Goal: Transaction & Acquisition: Obtain resource

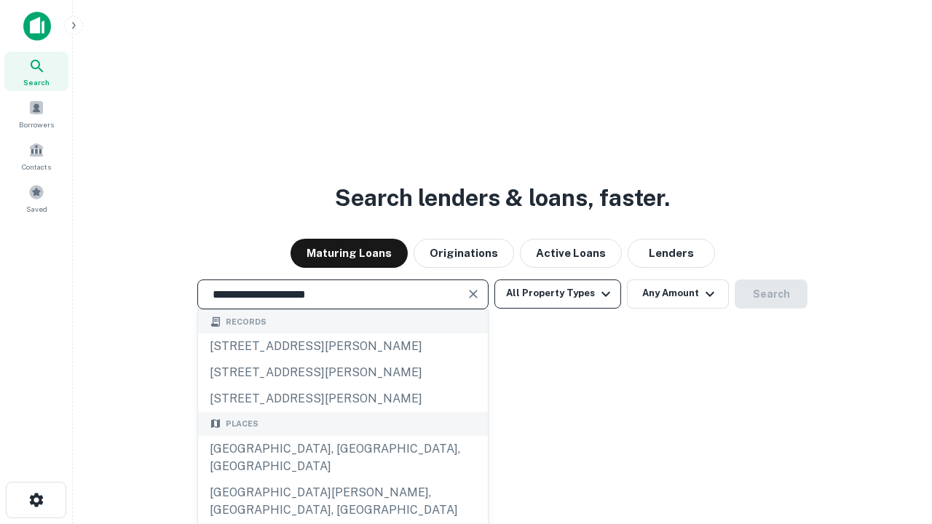
click at [342, 480] on div "[GEOGRAPHIC_DATA], [GEOGRAPHIC_DATA], [GEOGRAPHIC_DATA]" at bounding box center [343, 458] width 290 height 44
type input "**********"
click at [558, 293] on button "All Property Types" at bounding box center [557, 294] width 127 height 29
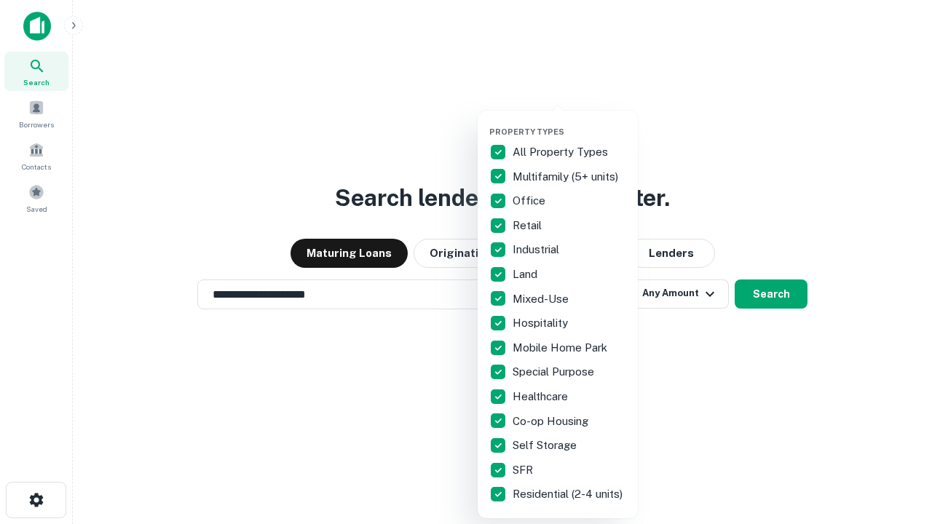
click at [569, 122] on button "button" at bounding box center [569, 122] width 160 height 1
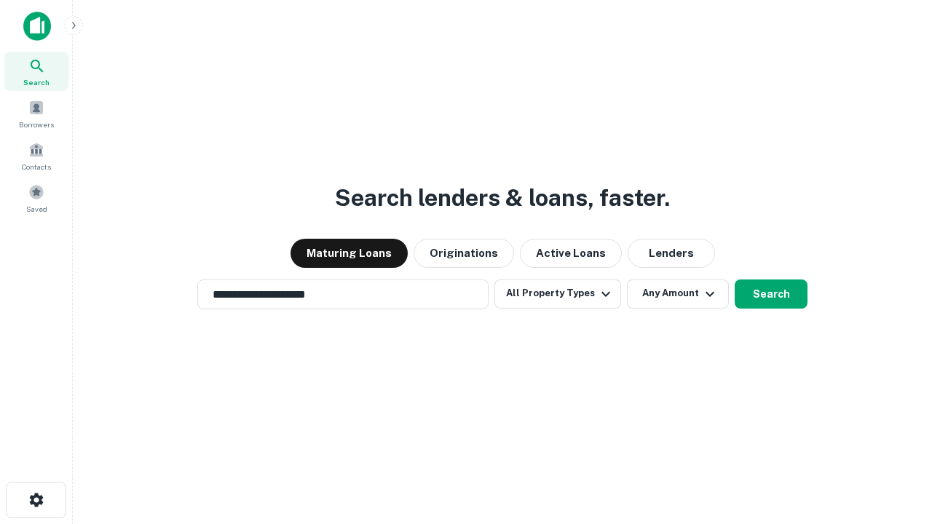
scroll to position [9, 175]
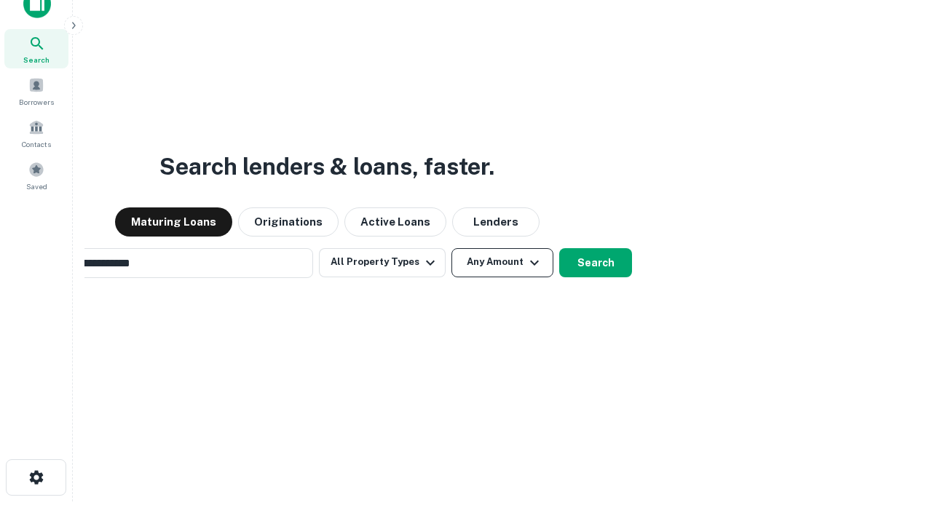
click at [451, 248] on button "Any Amount" at bounding box center [502, 262] width 102 height 29
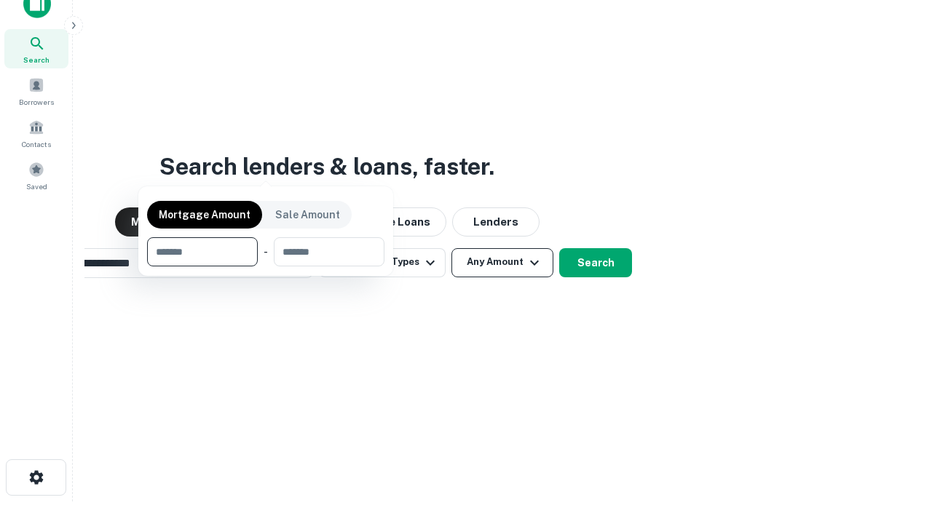
scroll to position [23, 0]
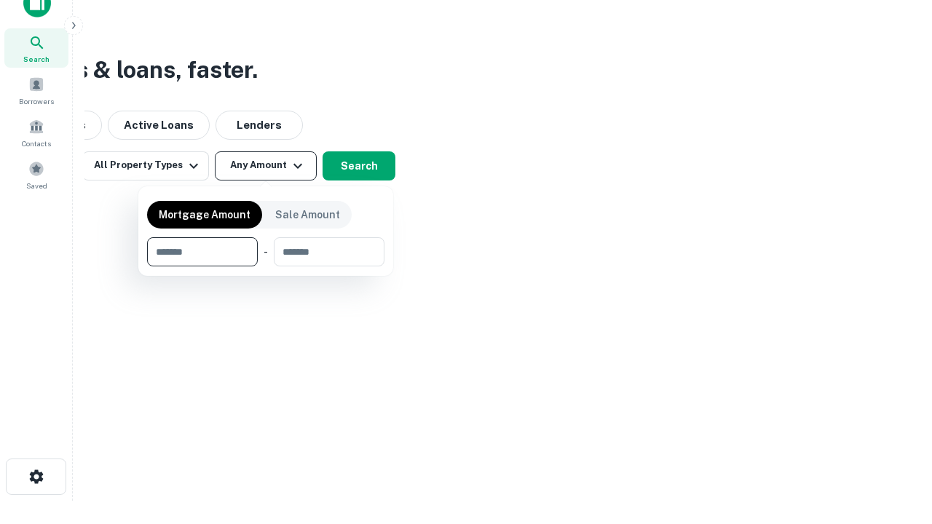
type input "*******"
click at [266, 266] on button "button" at bounding box center [265, 266] width 237 height 1
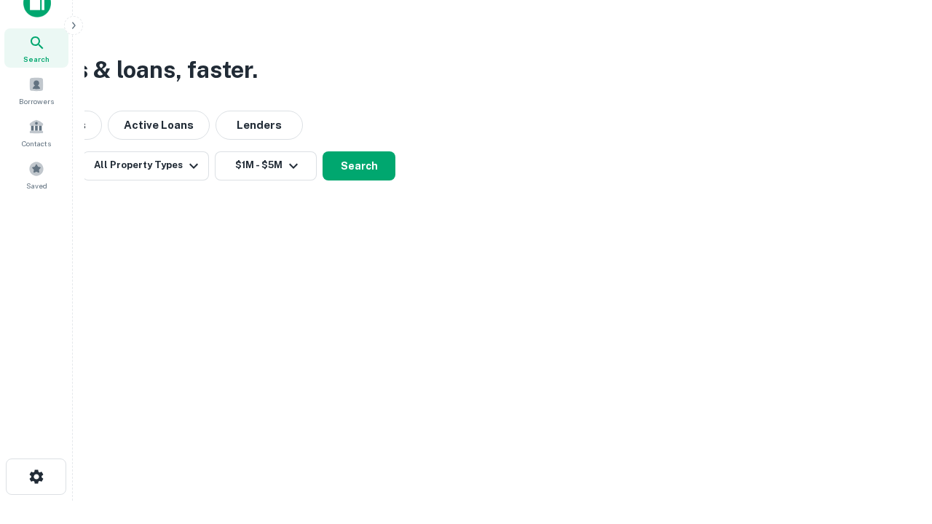
scroll to position [23, 0]
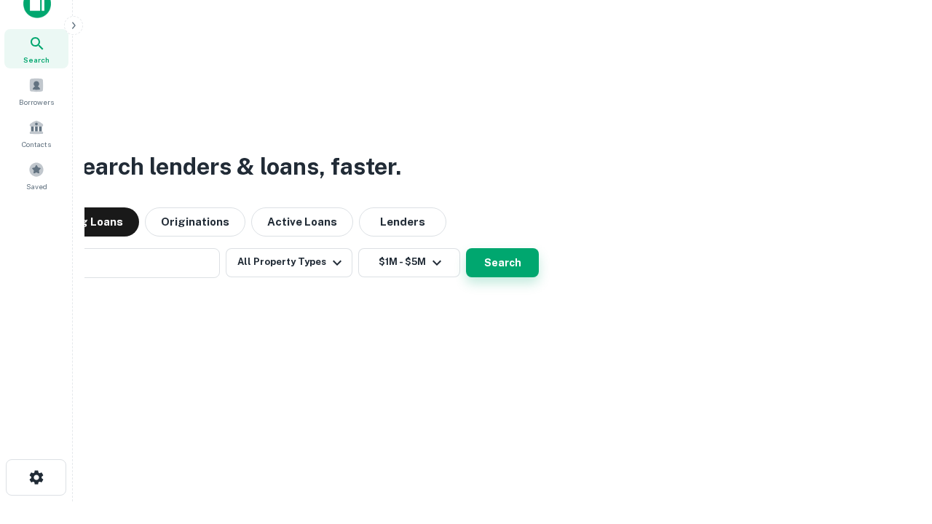
click at [466, 248] on button "Search" at bounding box center [502, 262] width 73 height 29
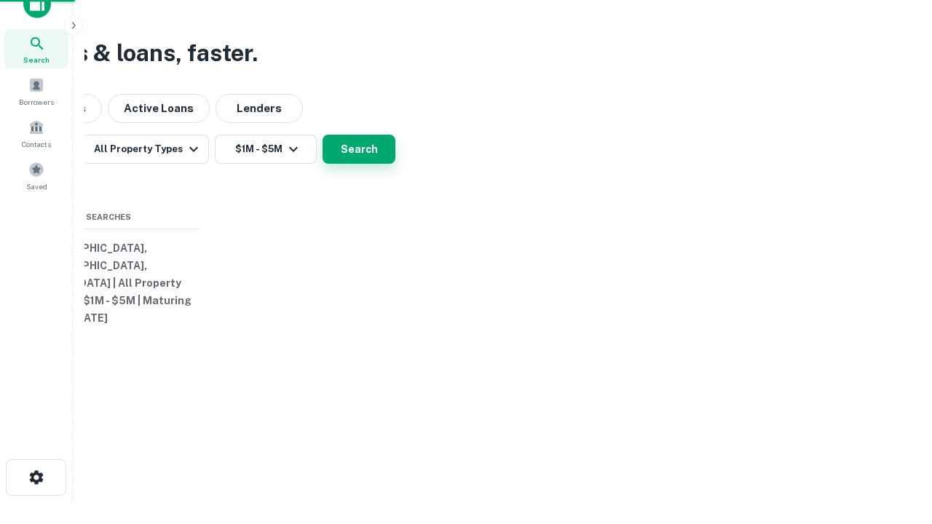
scroll to position [23, 0]
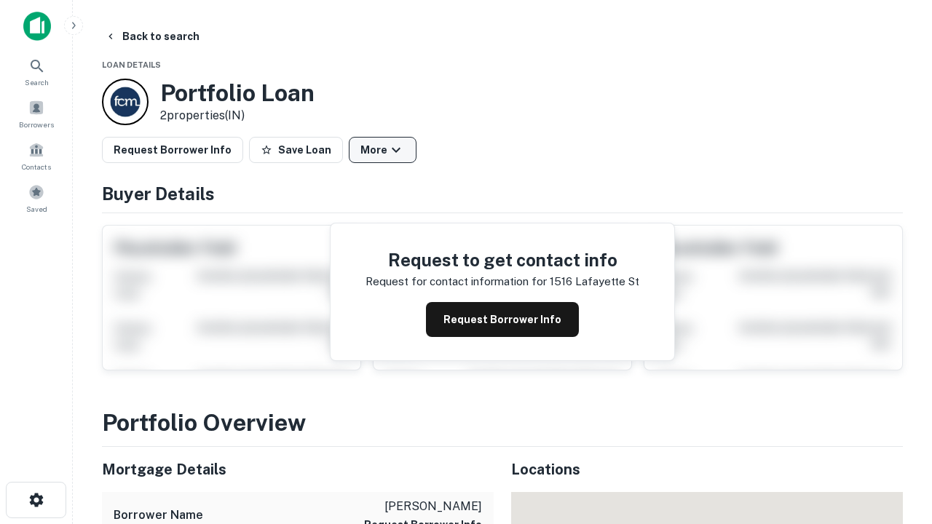
click at [382, 150] on button "More" at bounding box center [383, 150] width 68 height 26
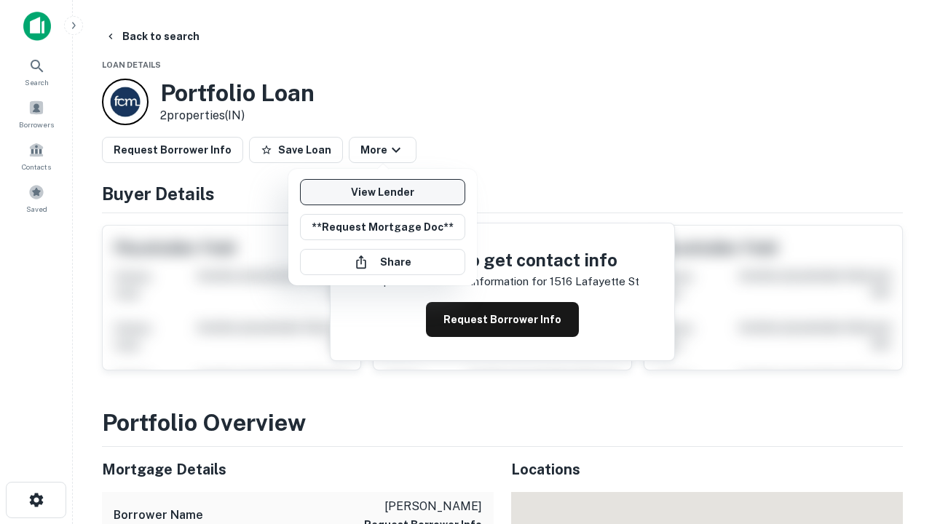
click at [382, 192] on link "View Lender" at bounding box center [382, 192] width 165 height 26
